Goal: Navigation & Orientation: Find specific page/section

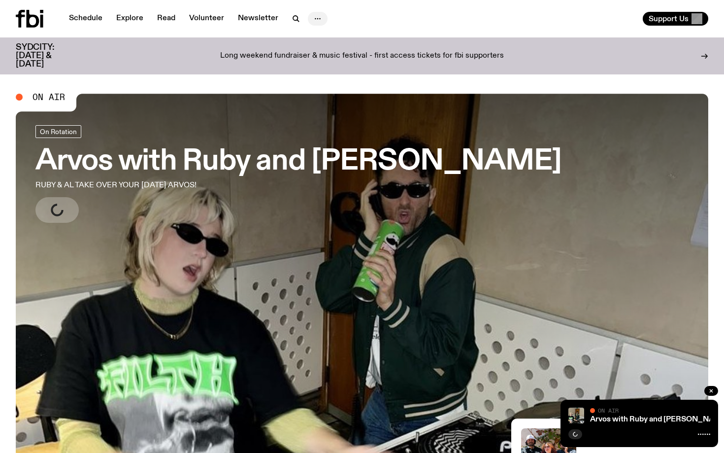
click at [308, 16] on div at bounding box center [318, 19] width 20 height 14
click at [312, 16] on icon "button" at bounding box center [318, 19] width 12 height 12
click at [27, 22] on icon at bounding box center [33, 19] width 13 height 18
click at [98, 19] on link "Schedule" at bounding box center [85, 19] width 45 height 14
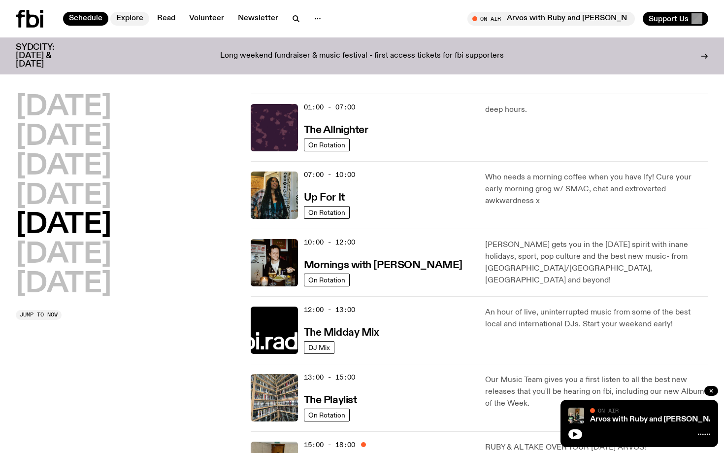
click at [119, 16] on link "Explore" at bounding box center [129, 19] width 39 height 14
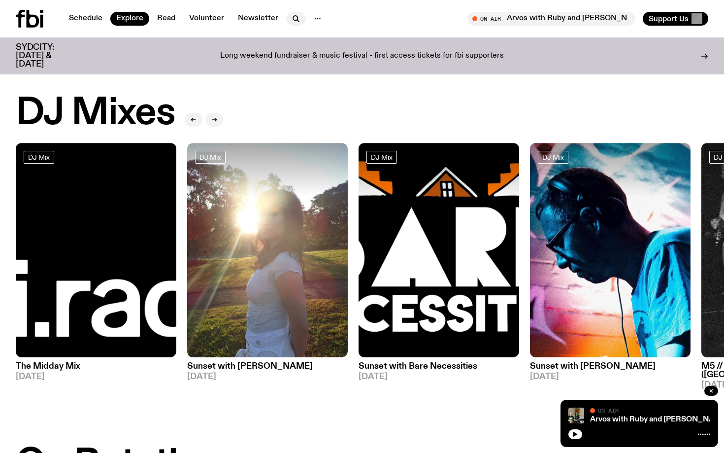
click at [295, 19] on icon "button" at bounding box center [295, 18] width 4 height 4
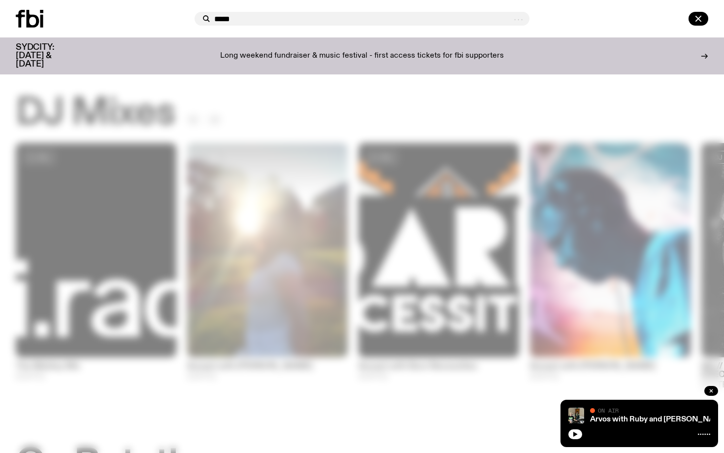
type input "*****"
